Goal: Navigation & Orientation: Find specific page/section

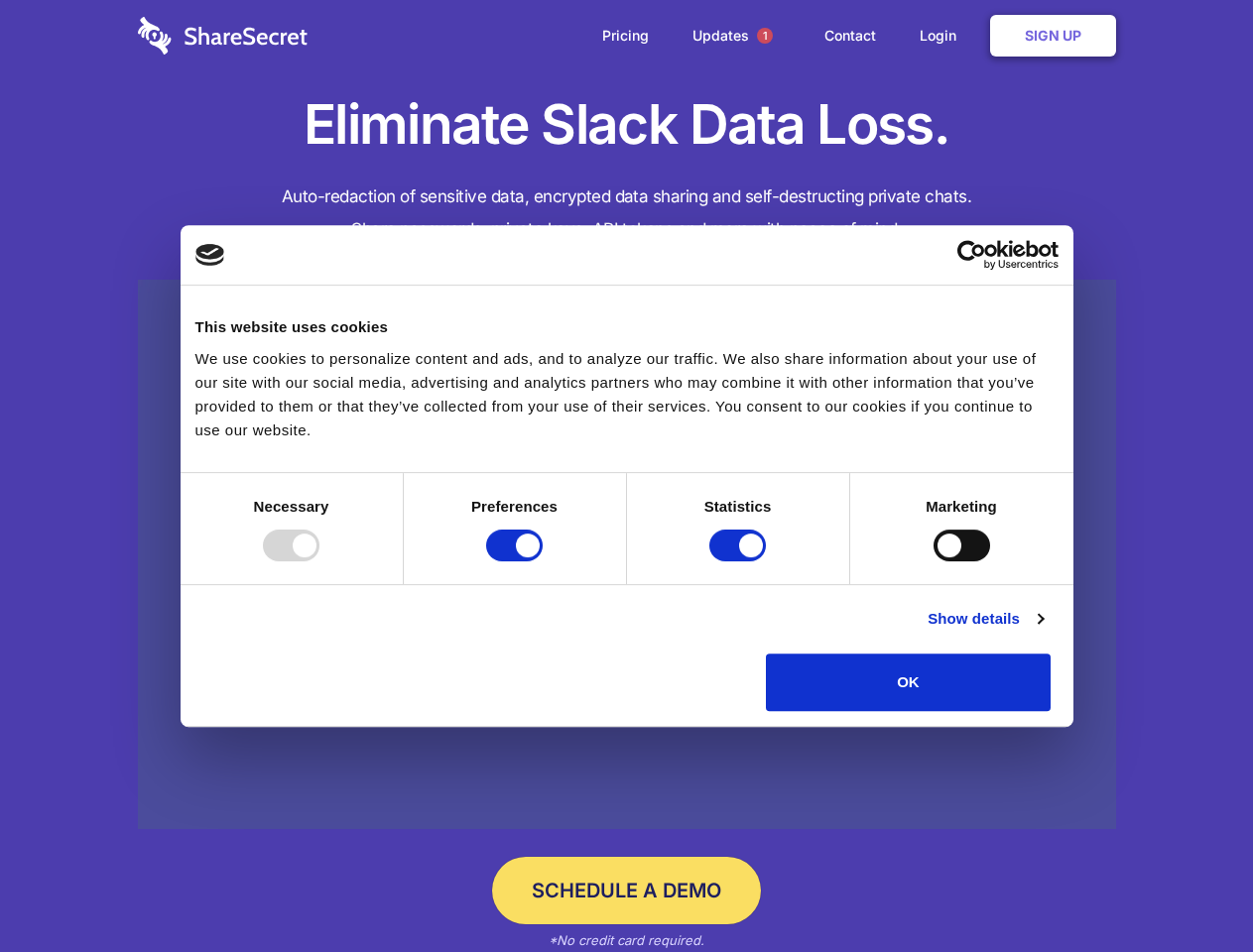
click at [319, 561] on div at bounding box center [291, 546] width 57 height 32
click at [543, 561] on input "Preferences" at bounding box center [514, 546] width 57 height 32
checkbox input "false"
click at [740, 561] on input "Statistics" at bounding box center [737, 546] width 57 height 32
checkbox input "false"
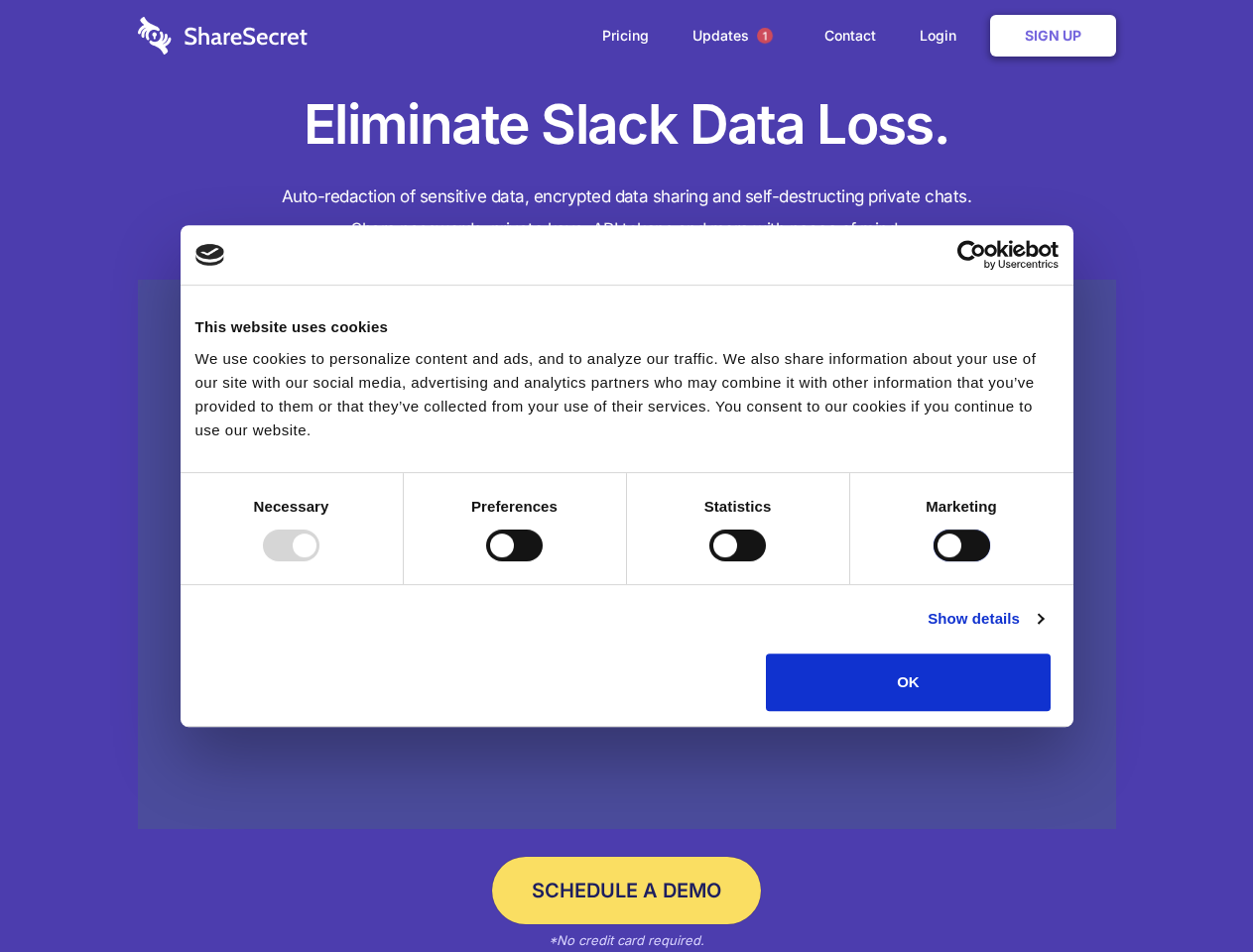
click at [933, 561] on input "Marketing" at bounding box center [961, 546] width 57 height 32
checkbox input "true"
click at [1042, 631] on link "Show details" at bounding box center [986, 619] width 115 height 24
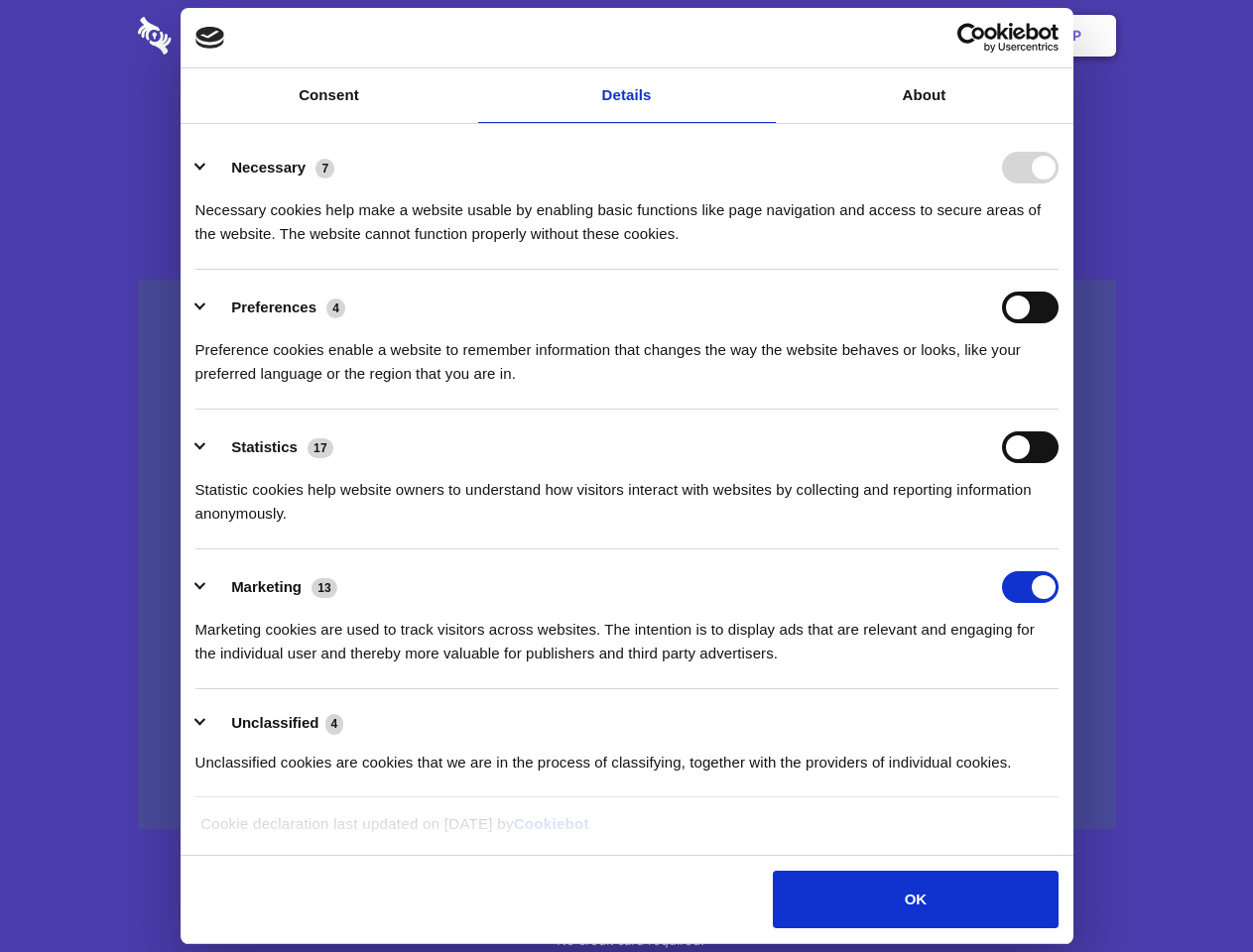
click at [1058, 246] on div "Necessary 7 Necessary cookies help make a website usable by enabling basic func…" at bounding box center [627, 199] width 863 height 94
click at [764, 36] on span "1" at bounding box center [765, 36] width 16 height 16
